Goal: Navigation & Orientation: Locate item on page

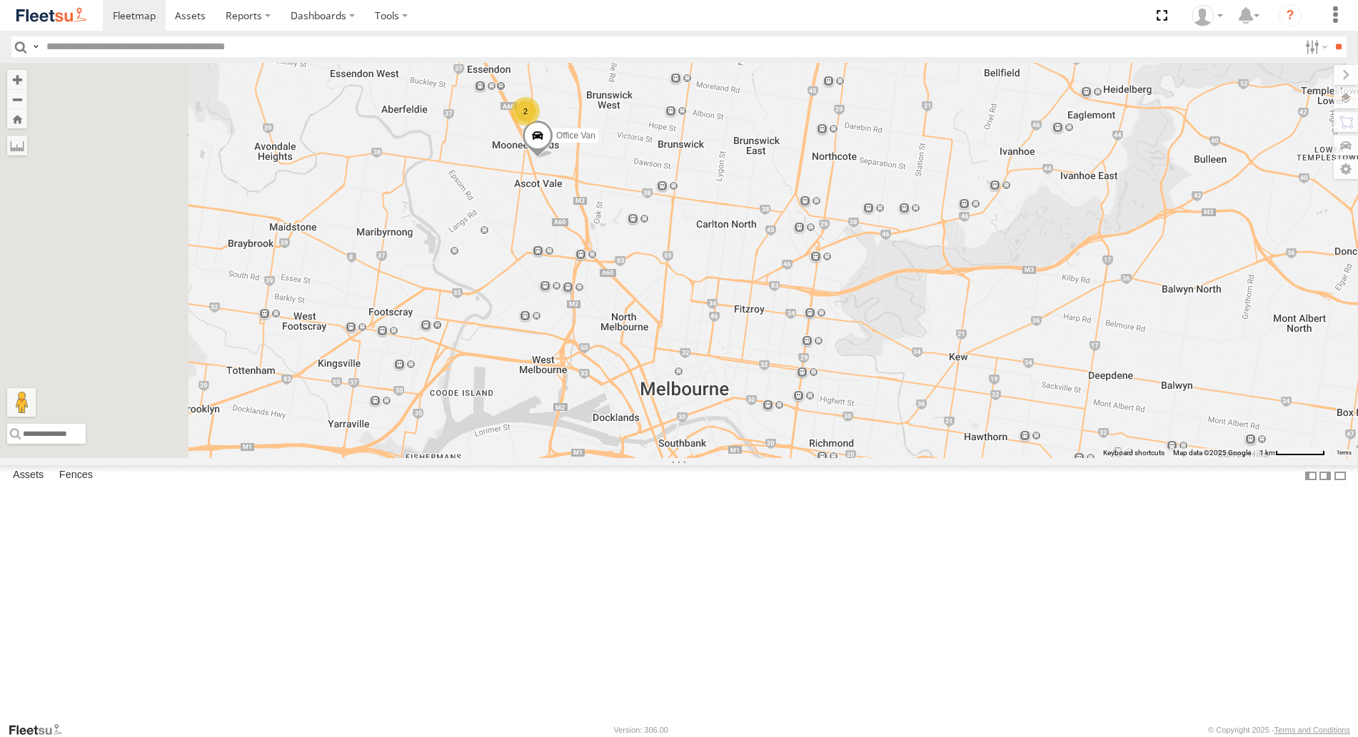
click at [703, 458] on div "Office Van 2" at bounding box center [679, 260] width 1358 height 395
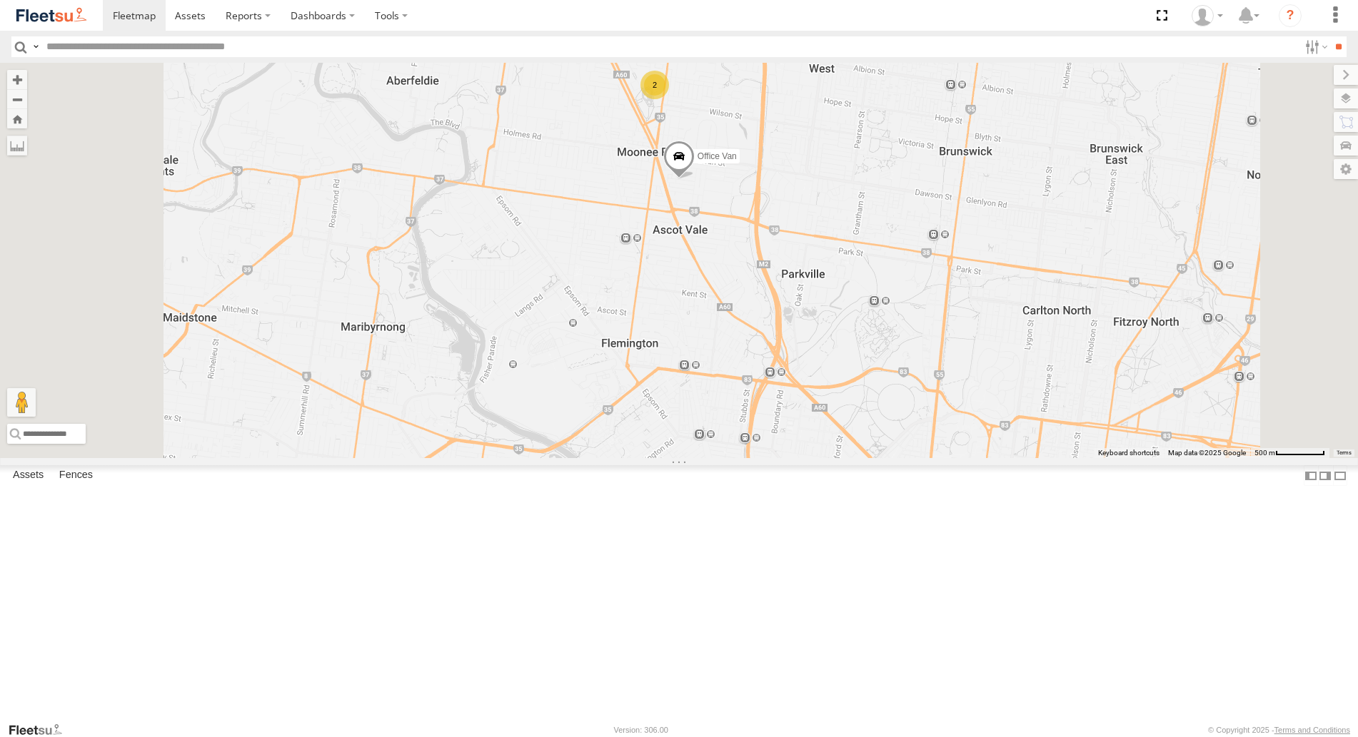
drag, startPoint x: 652, startPoint y: 381, endPoint x: 701, endPoint y: 535, distance: 160.9
click at [701, 458] on div "Office Van 2" at bounding box center [679, 260] width 1358 height 395
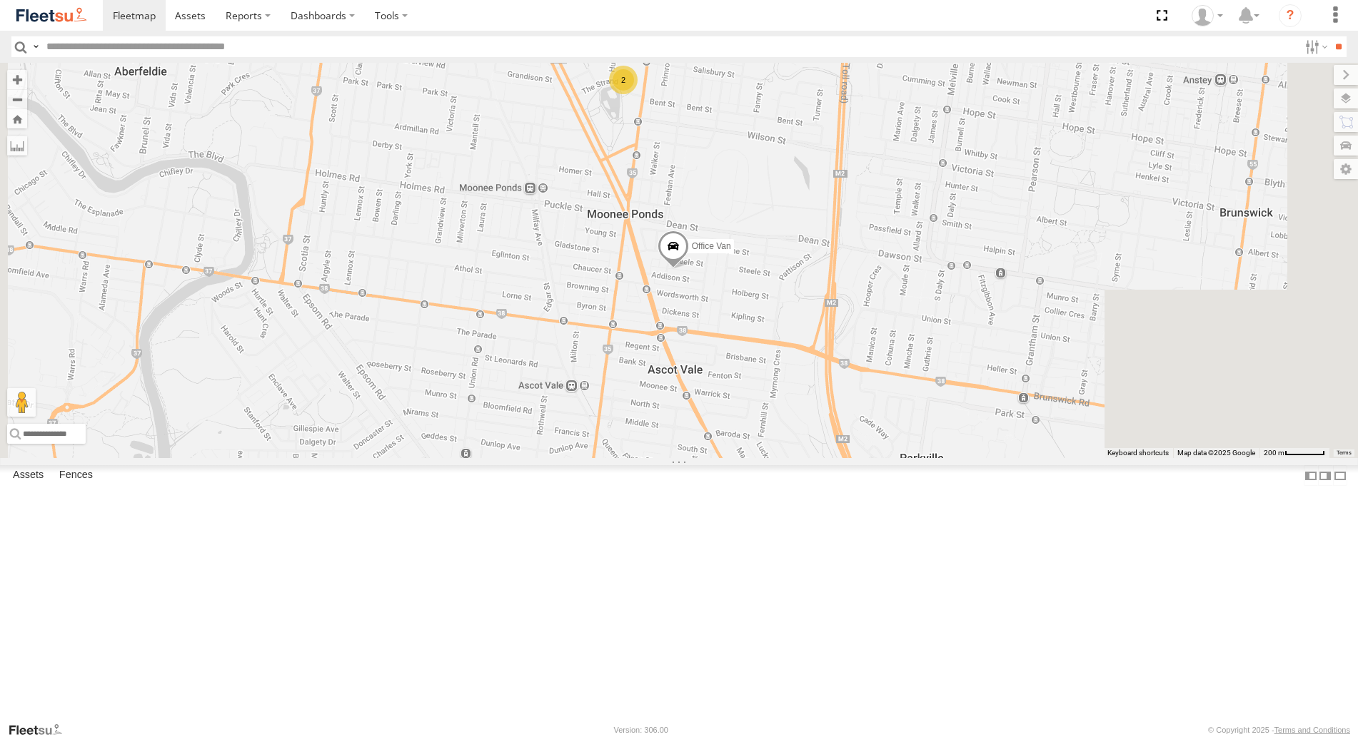
drag, startPoint x: 757, startPoint y: 329, endPoint x: 637, endPoint y: 439, distance: 163.2
click at [627, 427] on div "Office Van 2" at bounding box center [679, 260] width 1358 height 395
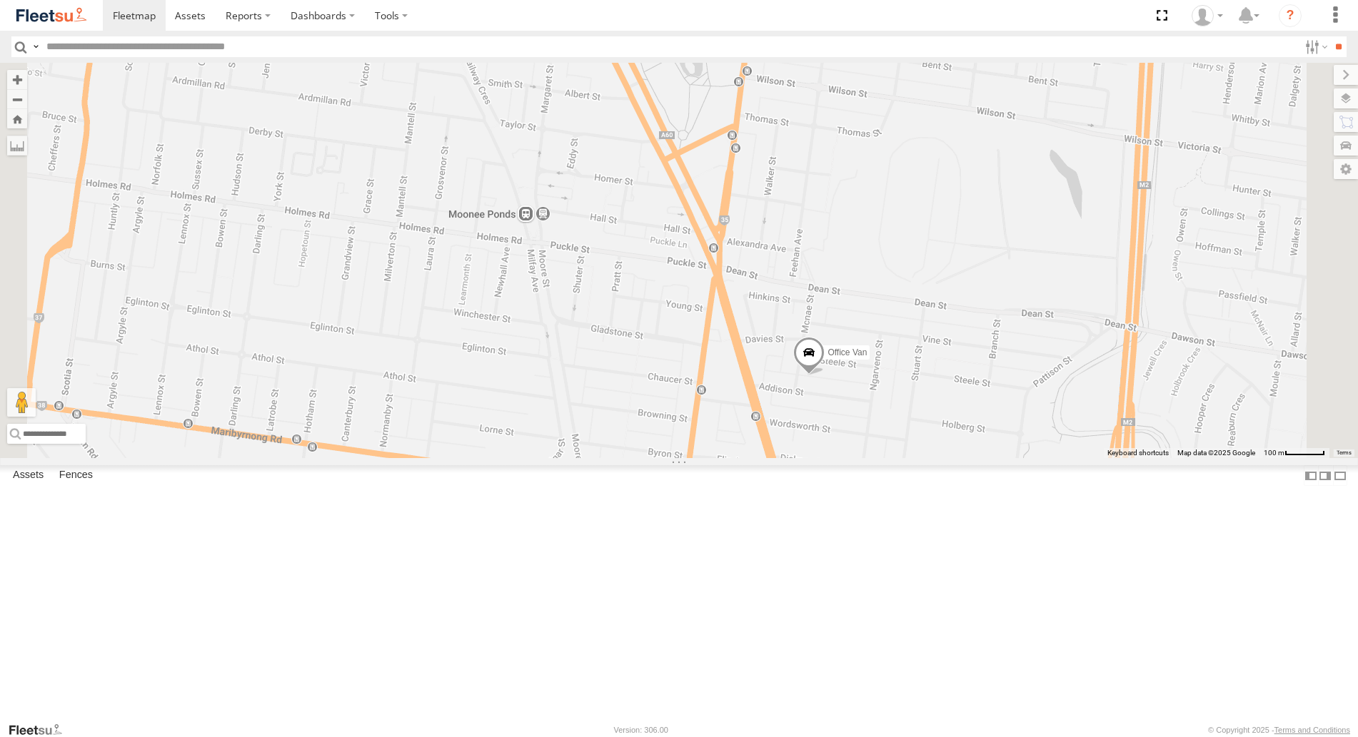
drag, startPoint x: 742, startPoint y: 359, endPoint x: 701, endPoint y: 567, distance: 212.5
click at [701, 458] on div "Office Van 2" at bounding box center [679, 260] width 1358 height 395
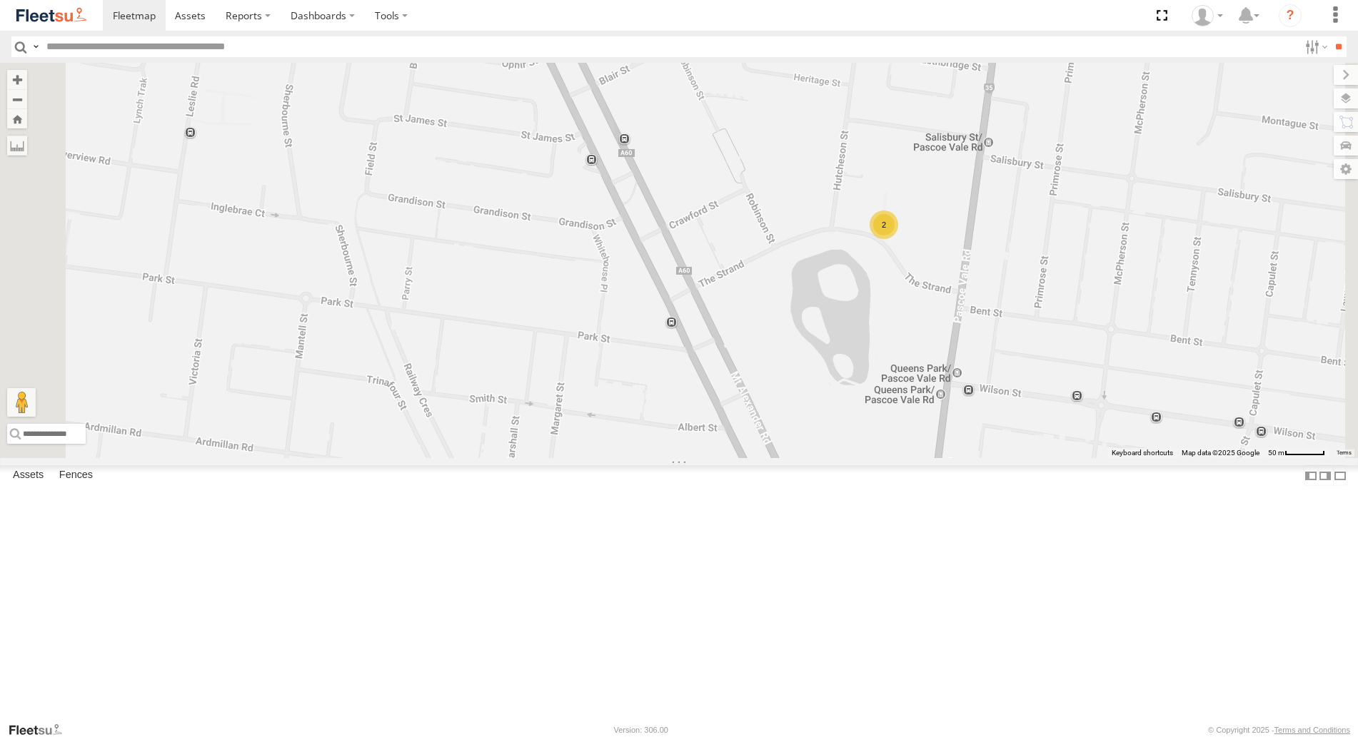
drag, startPoint x: 697, startPoint y: 344, endPoint x: 754, endPoint y: 505, distance: 170.7
click at [733, 458] on div "Office Van 2" at bounding box center [679, 260] width 1358 height 395
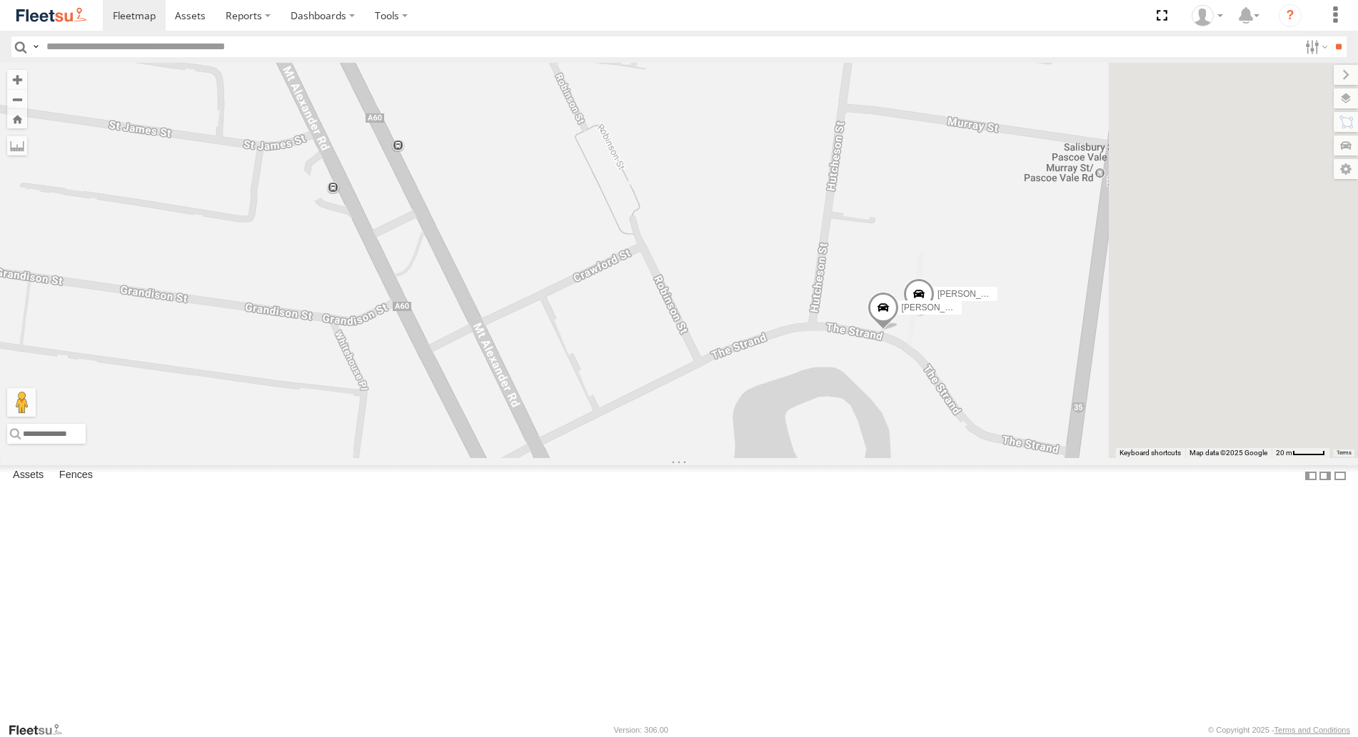
drag, startPoint x: 1032, startPoint y: 373, endPoint x: 767, endPoint y: 425, distance: 269.7
click at [767, 425] on div "Office Van [PERSON_NAME] [PERSON_NAME]" at bounding box center [679, 260] width 1358 height 395
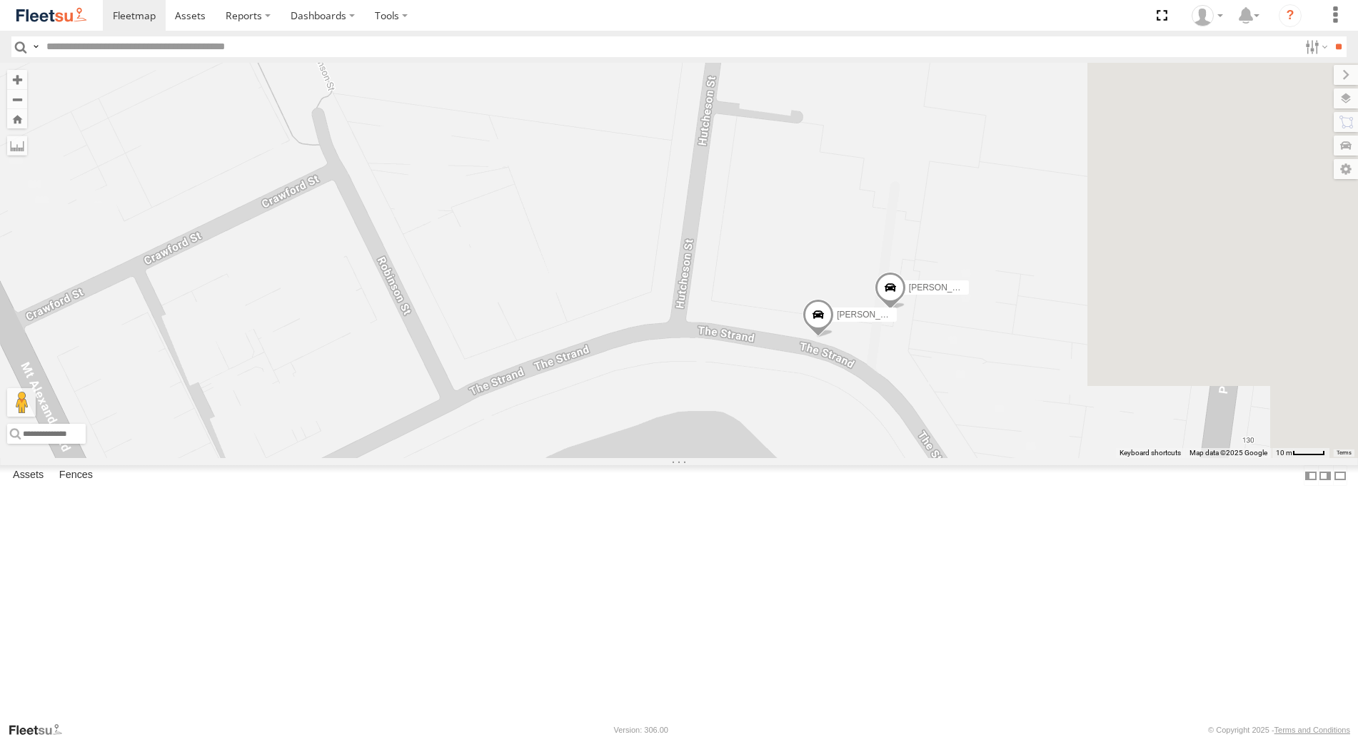
drag, startPoint x: 941, startPoint y: 436, endPoint x: 814, endPoint y: 443, distance: 128.0
click at [814, 443] on div "Office Van [PERSON_NAME] [PERSON_NAME]" at bounding box center [679, 260] width 1358 height 395
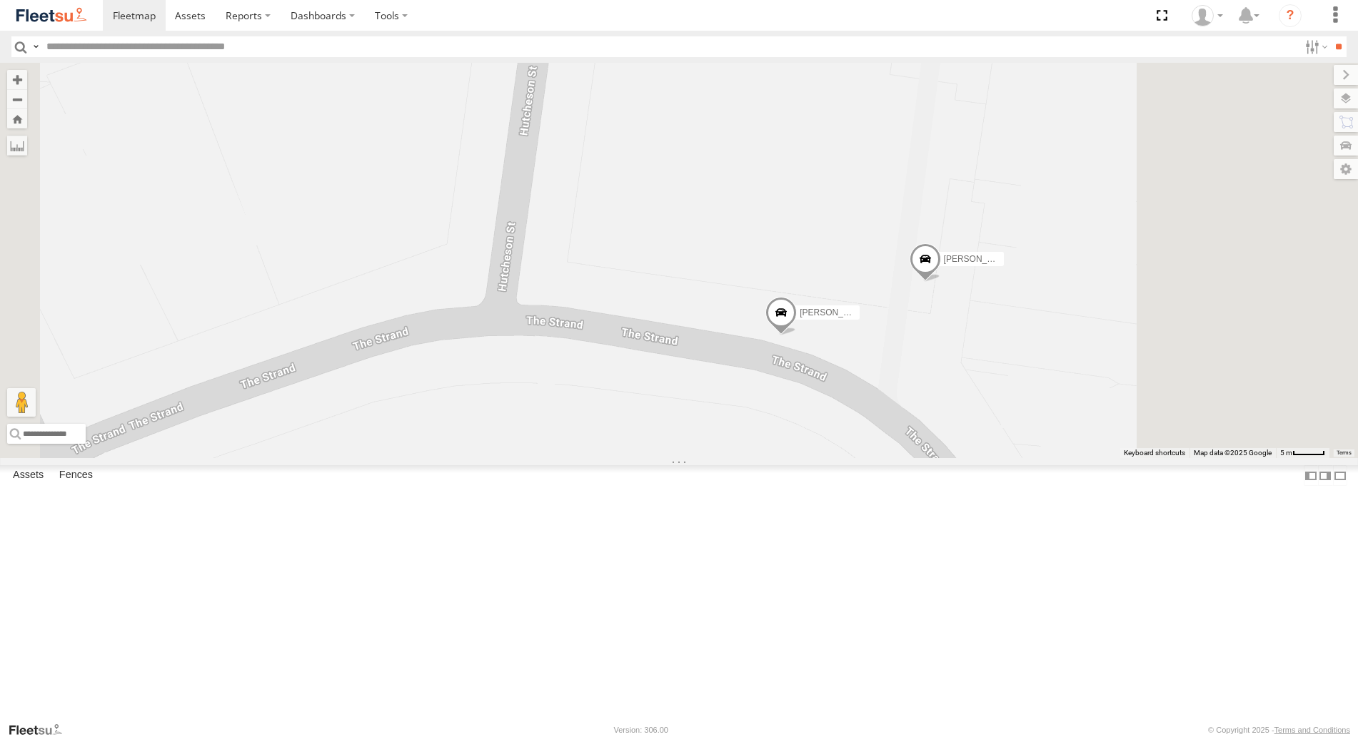
drag, startPoint x: 921, startPoint y: 481, endPoint x: 796, endPoint y: 475, distance: 125.8
click at [796, 458] on div "Office Van [PERSON_NAME] [PERSON_NAME]" at bounding box center [679, 260] width 1358 height 395
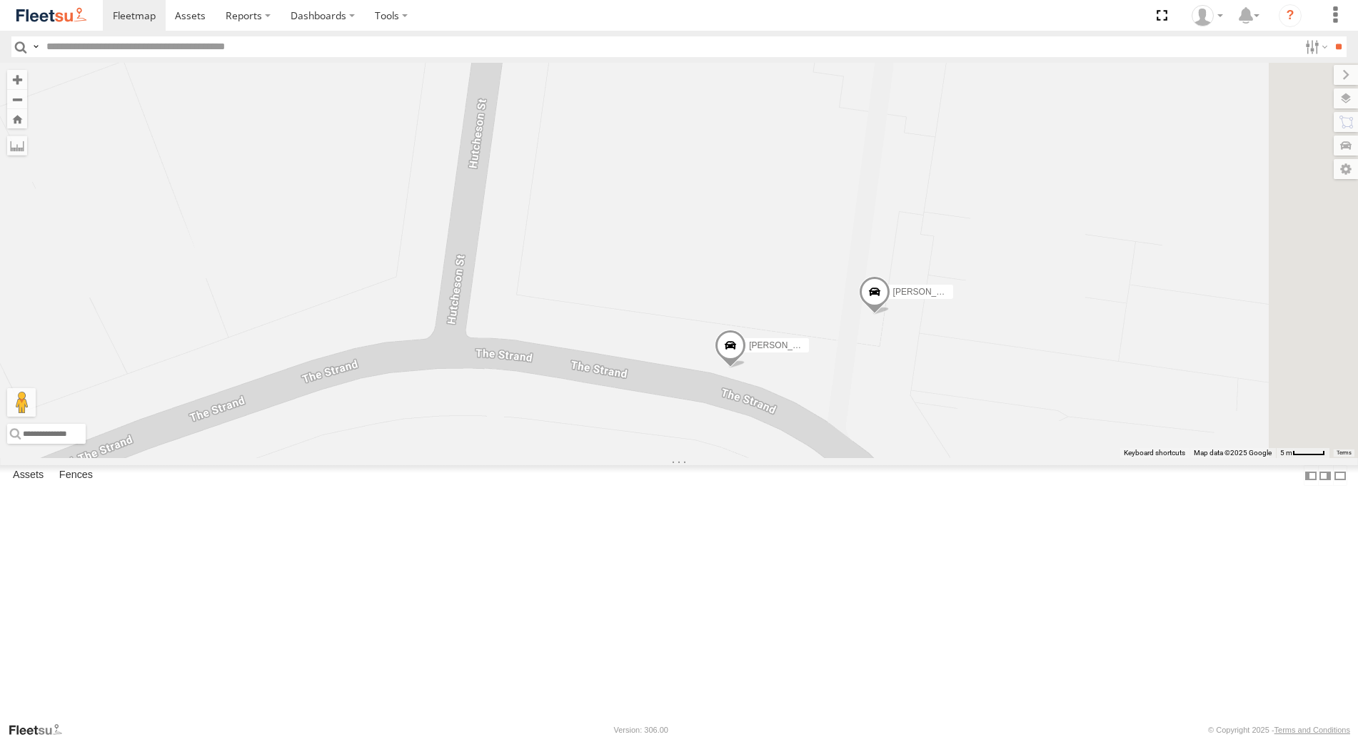
drag, startPoint x: 812, startPoint y: 358, endPoint x: 811, endPoint y: 387, distance: 28.6
click at [811, 387] on div "Office Van [PERSON_NAME] [PERSON_NAME]" at bounding box center [679, 260] width 1358 height 395
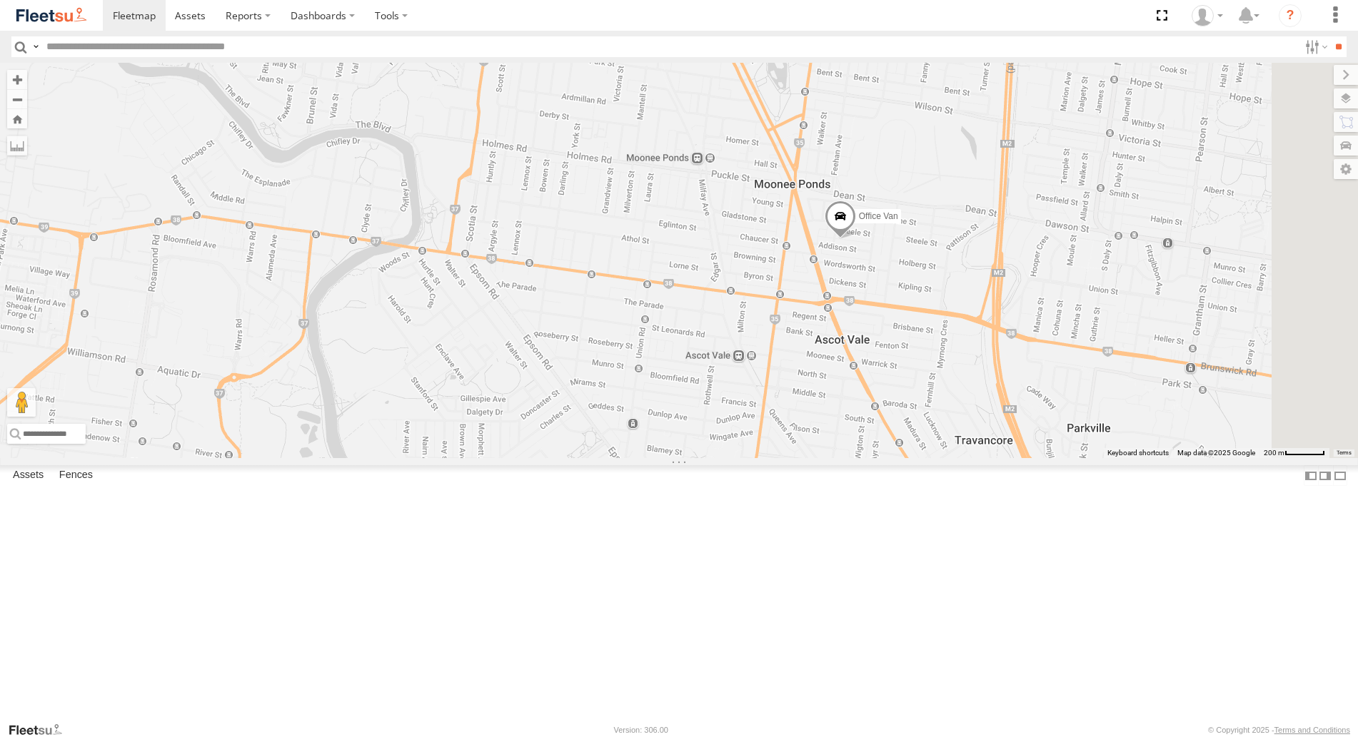
drag, startPoint x: 846, startPoint y: 296, endPoint x: 632, endPoint y: 552, distance: 333.4
click at [631, 458] on div "Office Van" at bounding box center [679, 260] width 1358 height 395
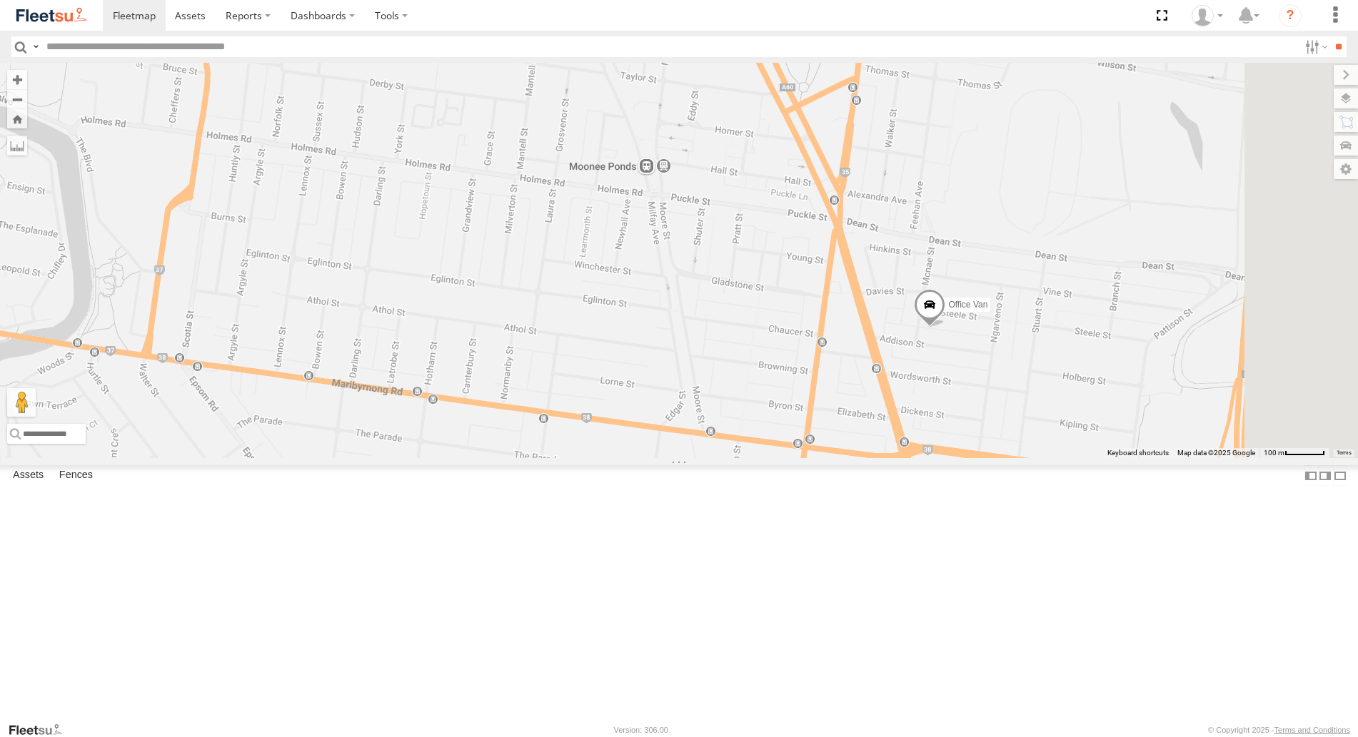
drag, startPoint x: 864, startPoint y: 477, endPoint x: 647, endPoint y: 497, distance: 217.8
click at [647, 458] on div "Office Van 2" at bounding box center [679, 260] width 1358 height 395
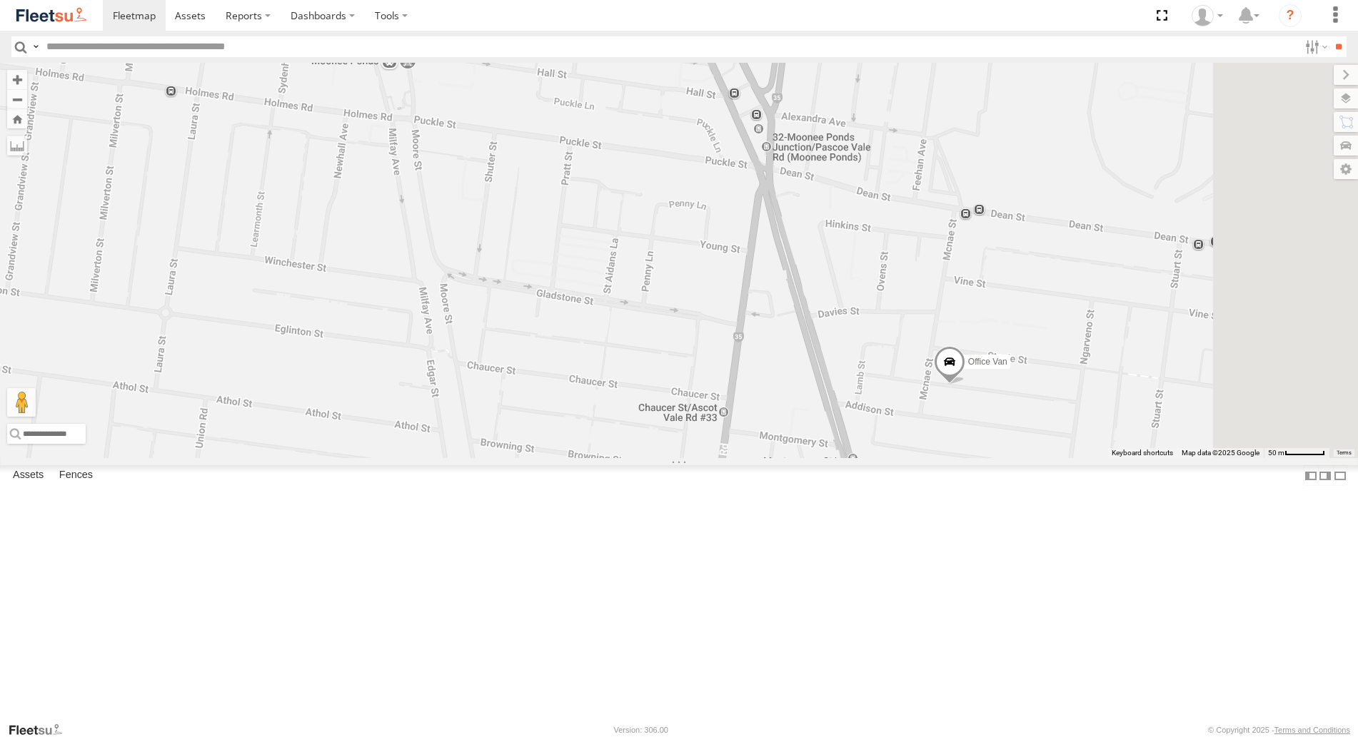
drag, startPoint x: 782, startPoint y: 487, endPoint x: 603, endPoint y: 533, distance: 185.1
click at [603, 458] on div "Office Van" at bounding box center [679, 260] width 1358 height 395
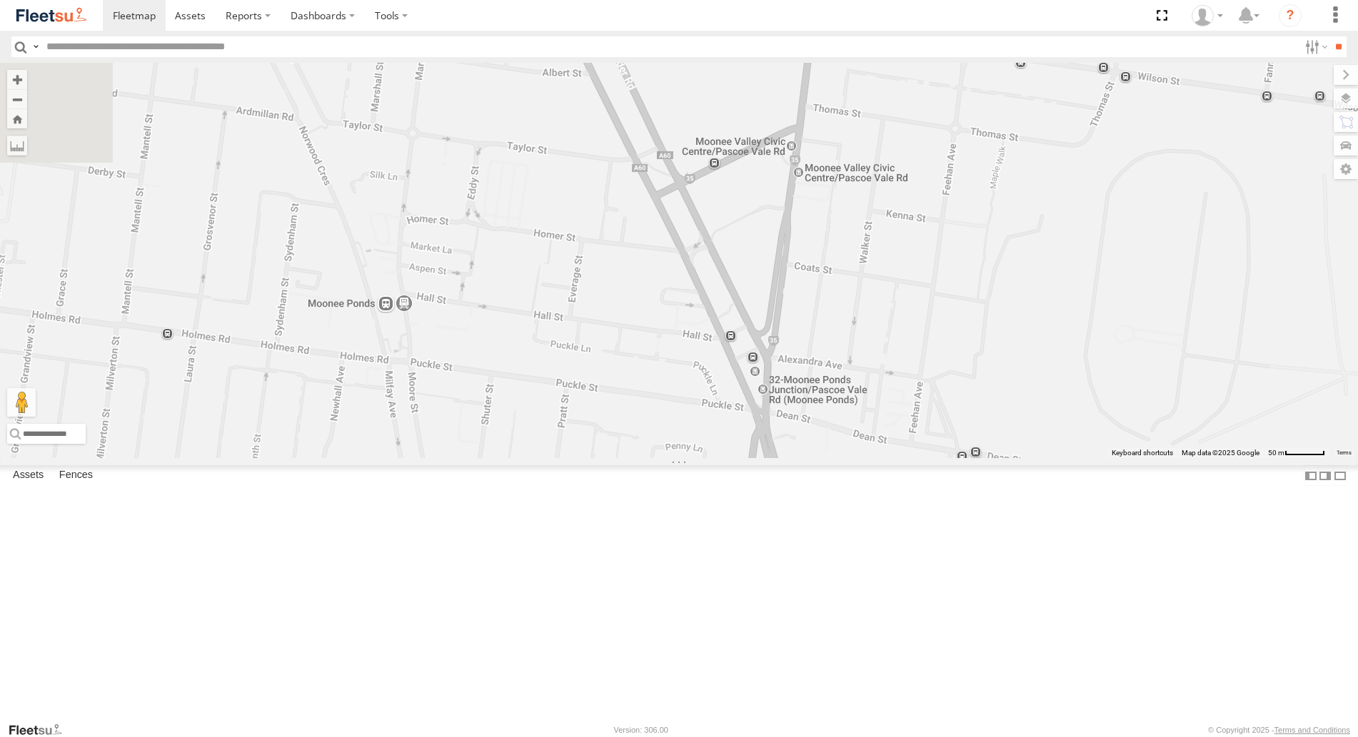
drag, startPoint x: 659, startPoint y: 532, endPoint x: 676, endPoint y: 622, distance: 92.1
click at [676, 458] on div "Office Van" at bounding box center [679, 260] width 1358 height 395
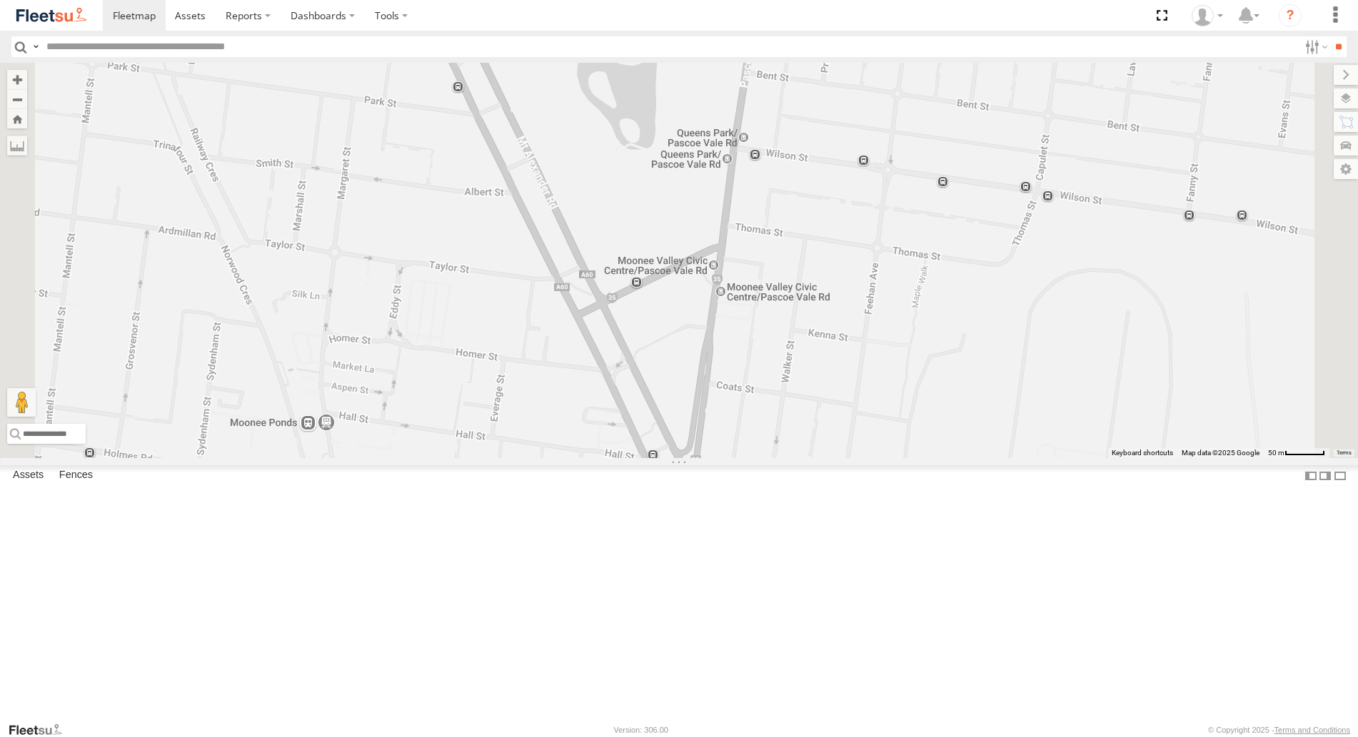
drag, startPoint x: 767, startPoint y: 295, endPoint x: 760, endPoint y: 471, distance: 175.7
click at [766, 458] on div "Office Van 2" at bounding box center [679, 260] width 1358 height 395
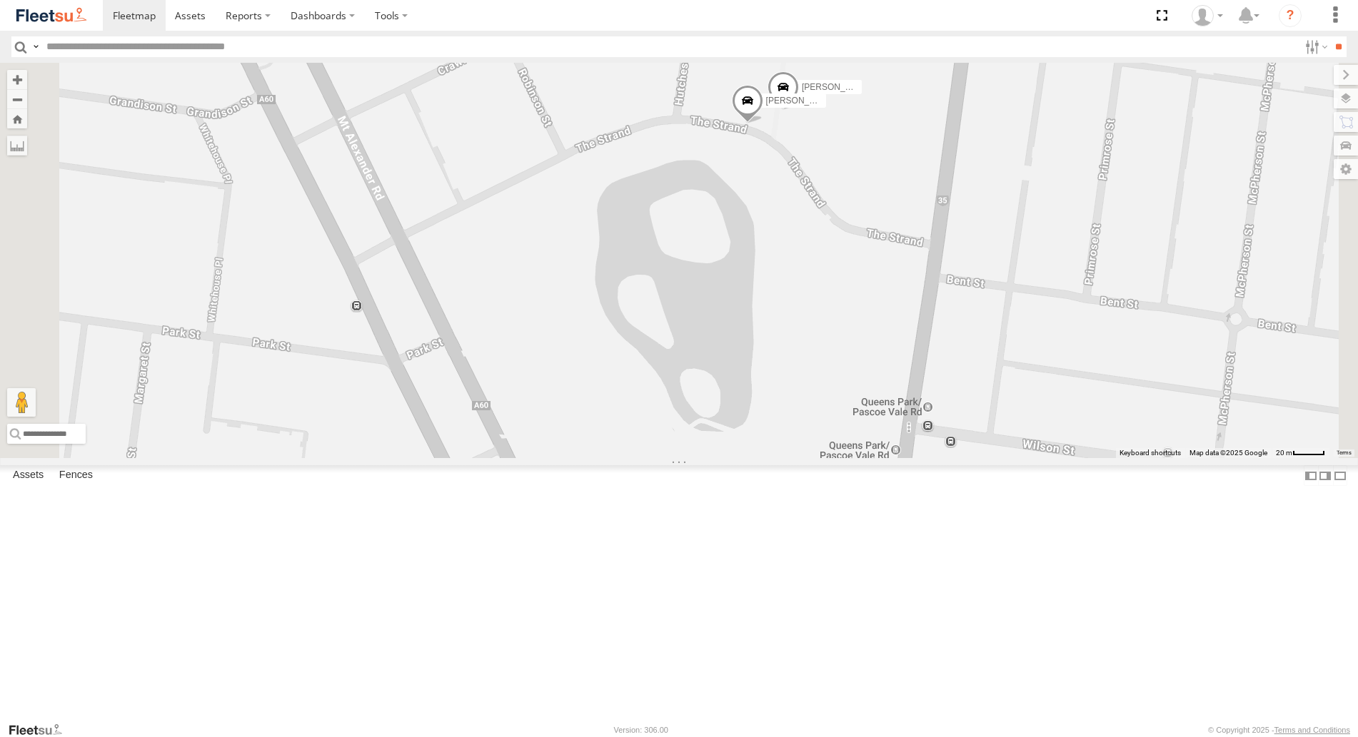
drag, startPoint x: 739, startPoint y: 348, endPoint x: 742, endPoint y: 373, distance: 25.1
click at [742, 373] on div "Office Van [PERSON_NAME] [PERSON_NAME]" at bounding box center [679, 260] width 1358 height 395
